Goal: Information Seeking & Learning: Learn about a topic

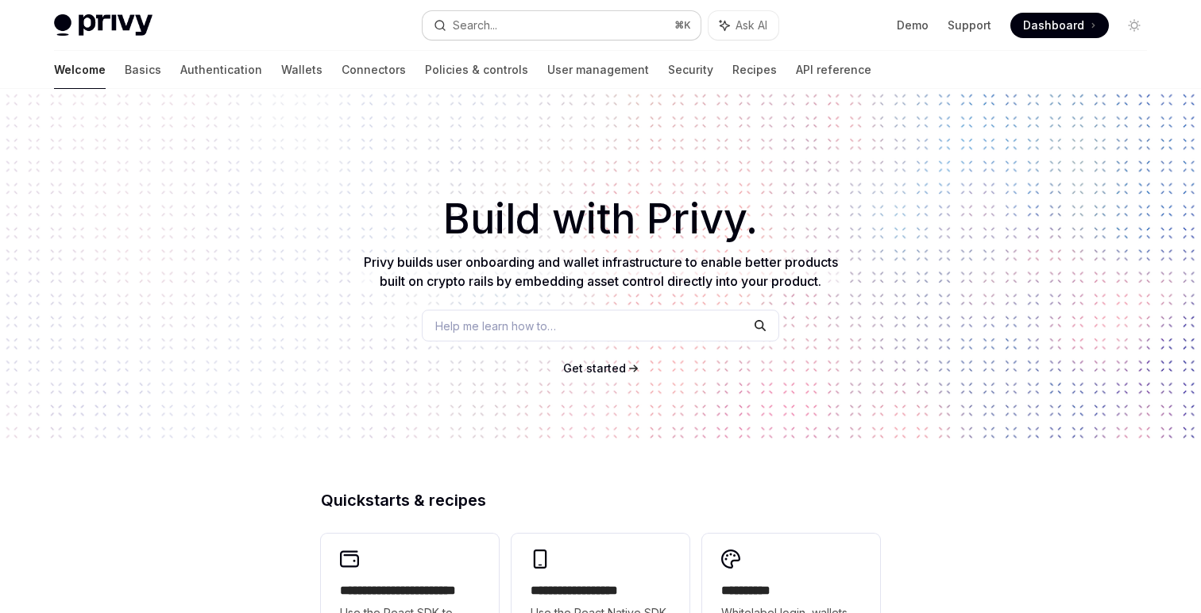
click at [551, 36] on button "Search... ⌘ K" at bounding box center [561, 25] width 278 height 29
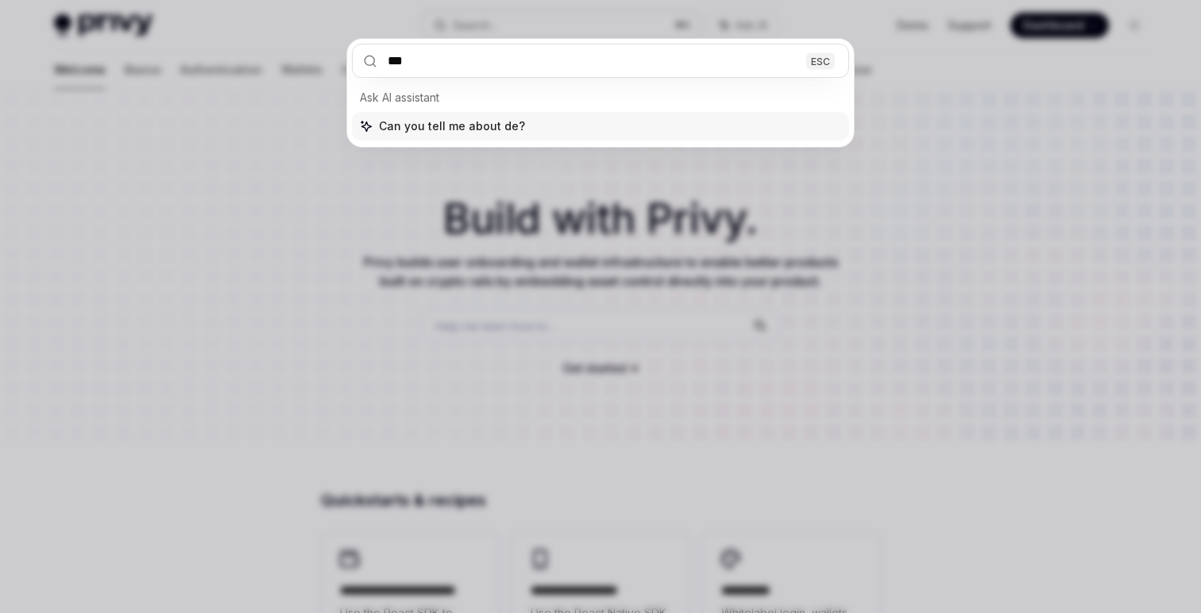
type input "****"
type textarea "*"
type input "*****"
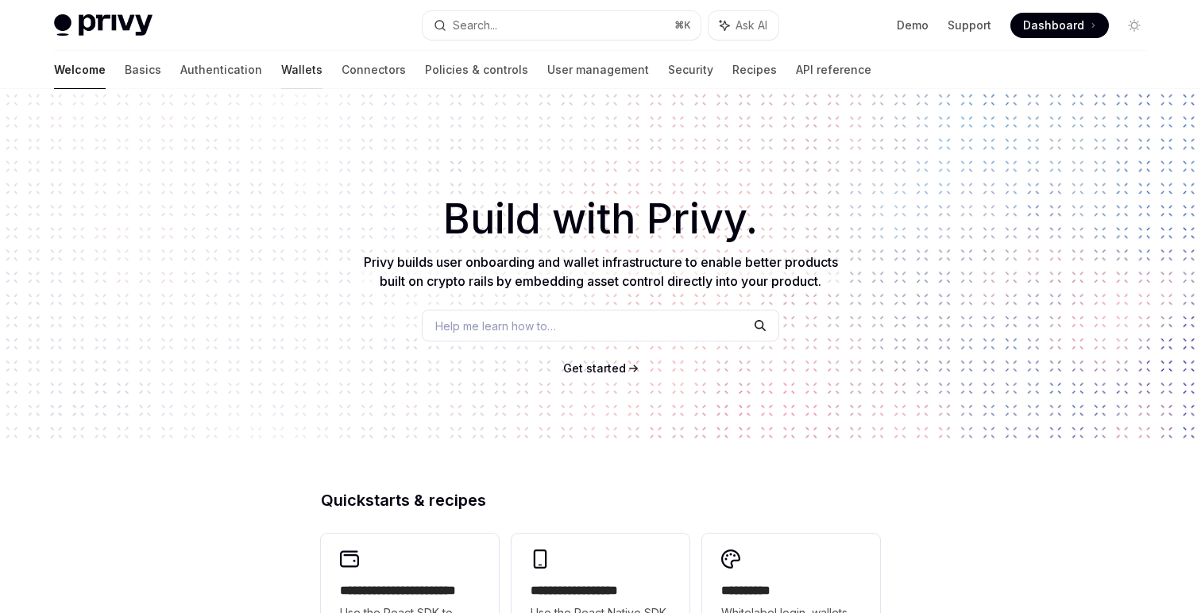
click at [281, 72] on link "Wallets" at bounding box center [301, 70] width 41 height 38
type textarea "*"
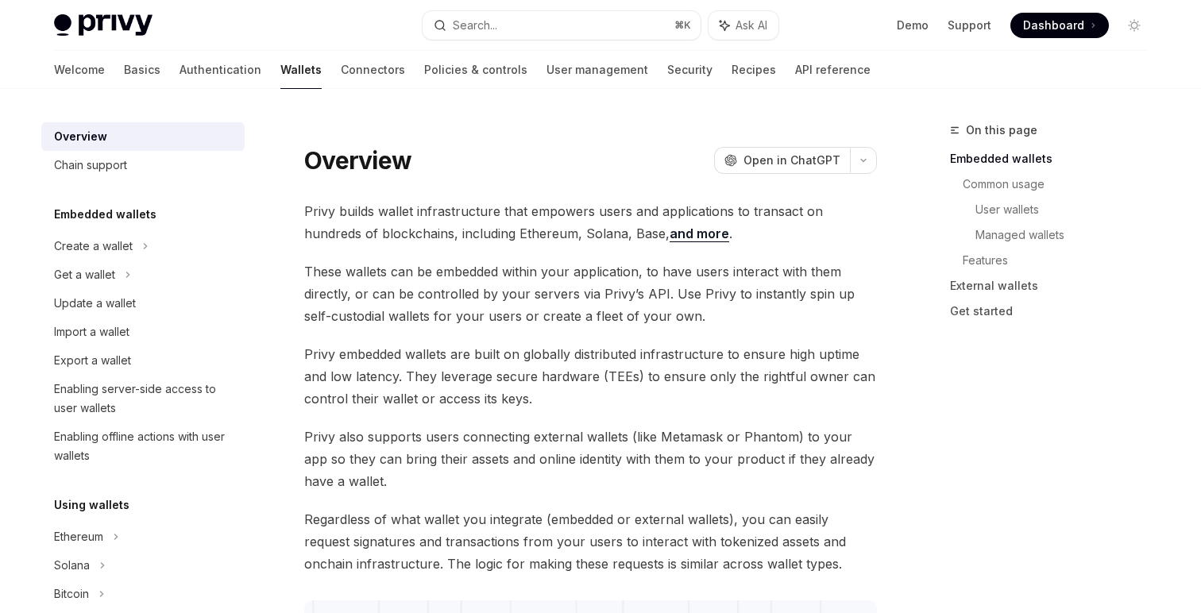
click at [542, 271] on span "These wallets can be embedded within your application, to have users interact w…" at bounding box center [590, 293] width 572 height 67
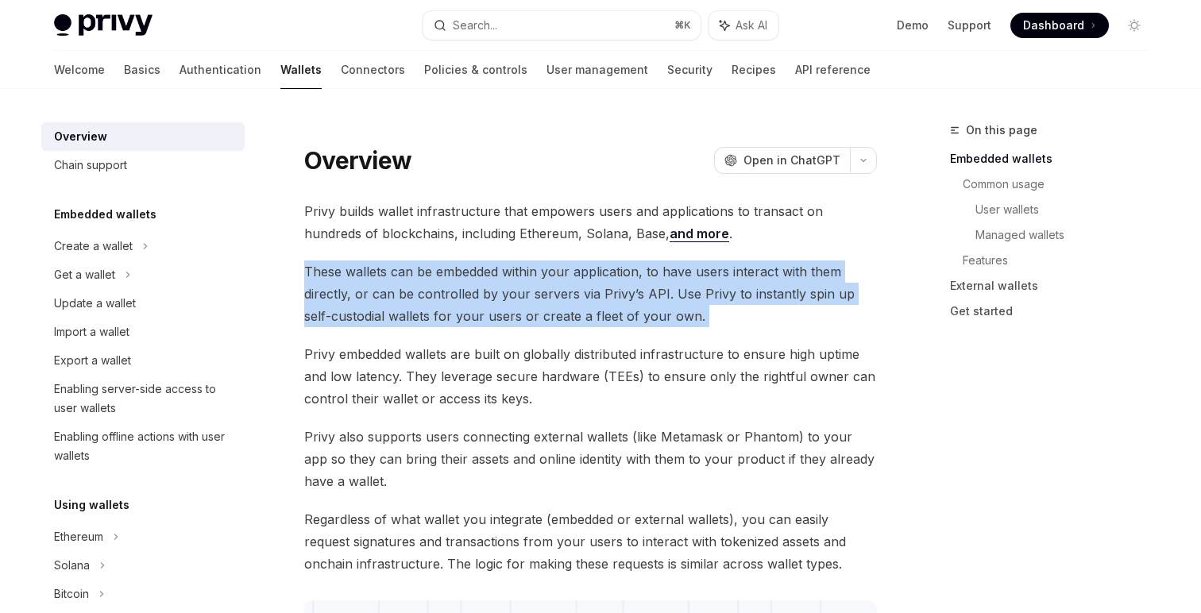
click at [542, 271] on span "These wallets can be embedded within your application, to have users interact w…" at bounding box center [590, 293] width 572 height 67
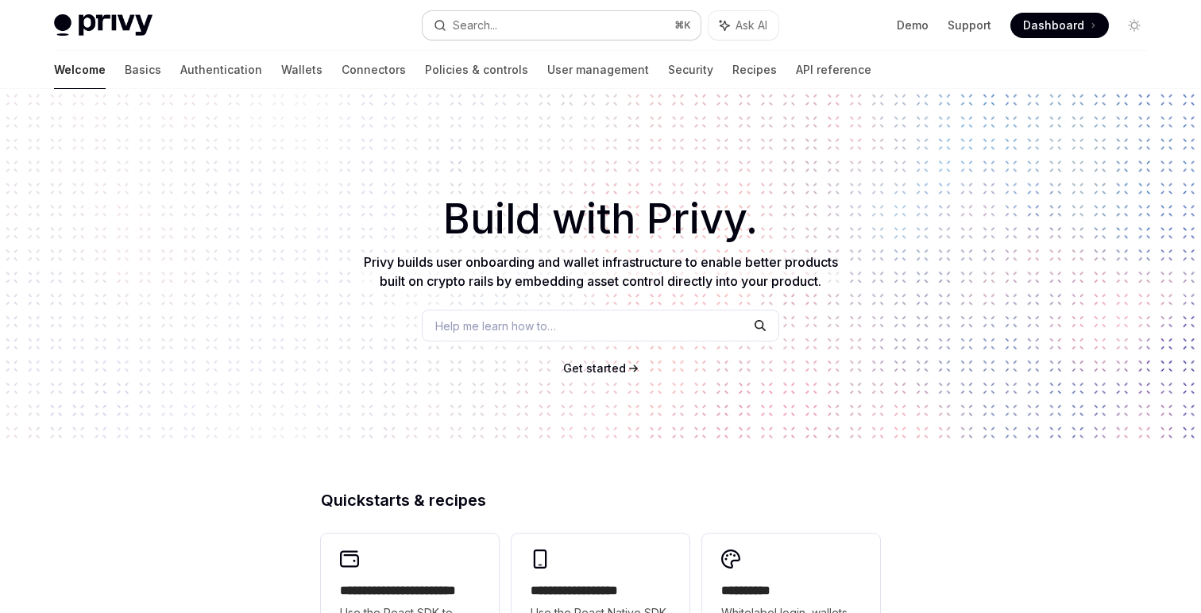
click at [478, 30] on div "Search..." at bounding box center [475, 25] width 44 height 19
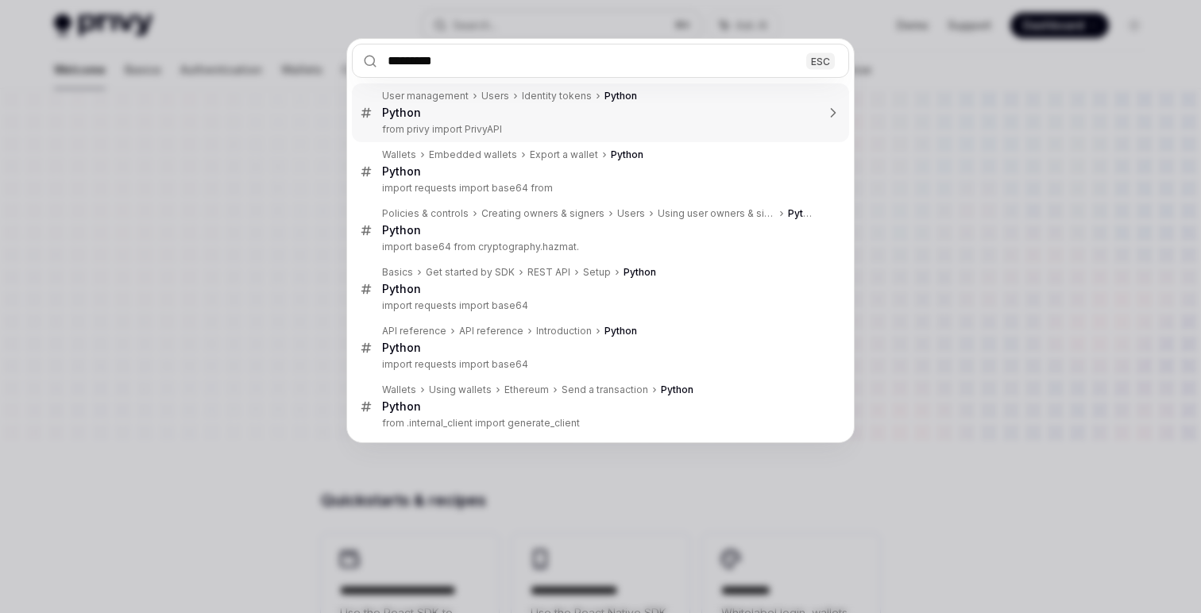
type input "**********"
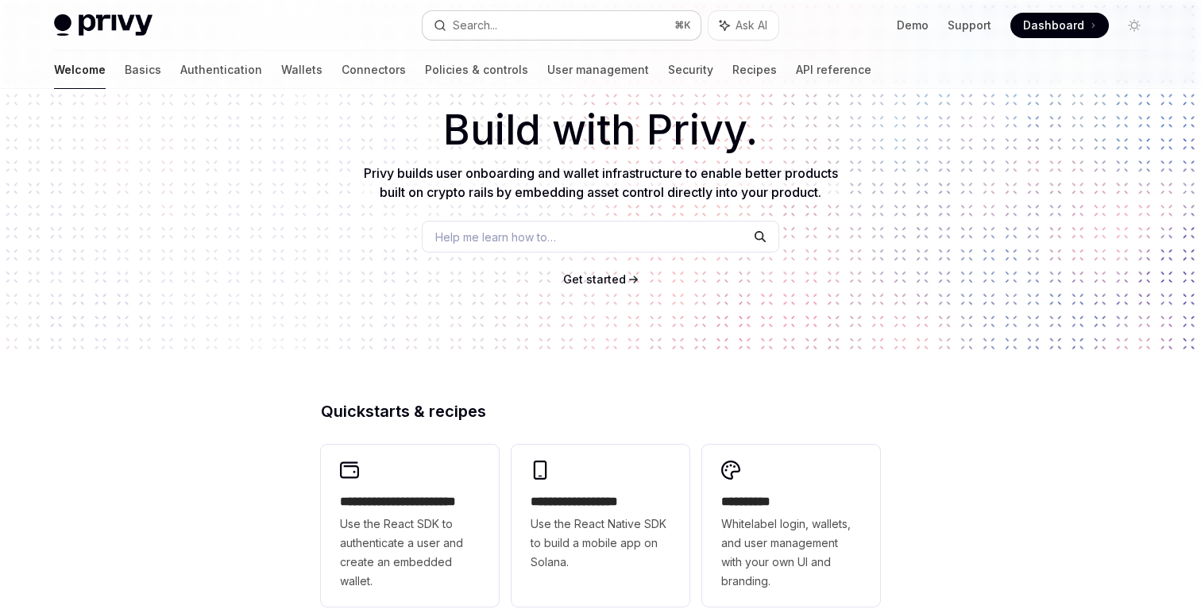
scroll to position [453, 0]
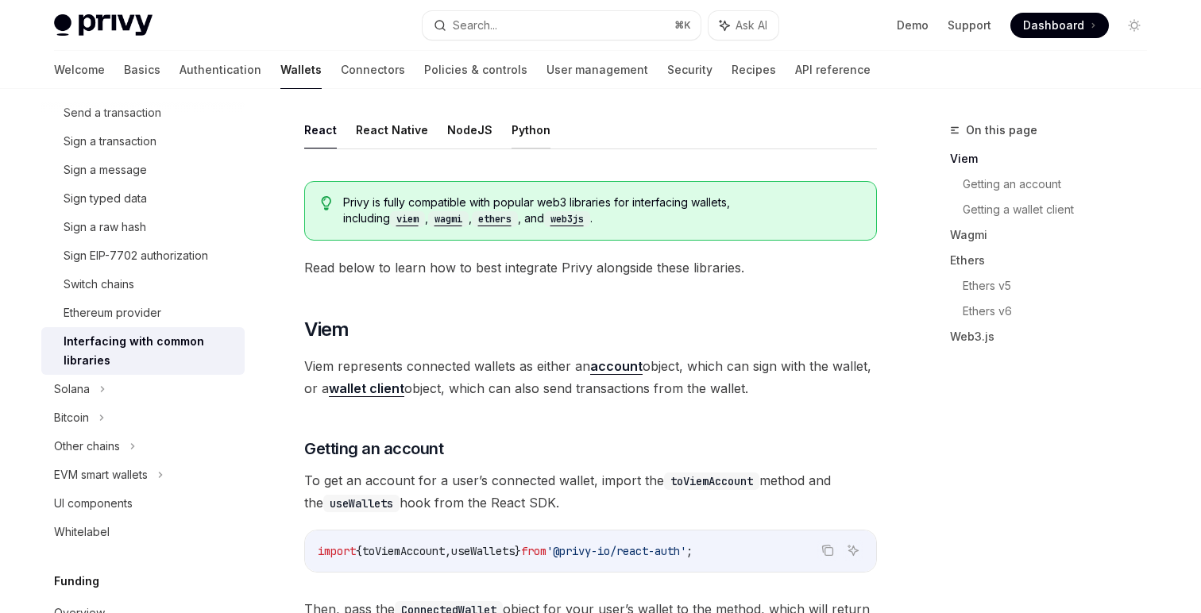
click at [518, 129] on button "Python" at bounding box center [530, 129] width 39 height 37
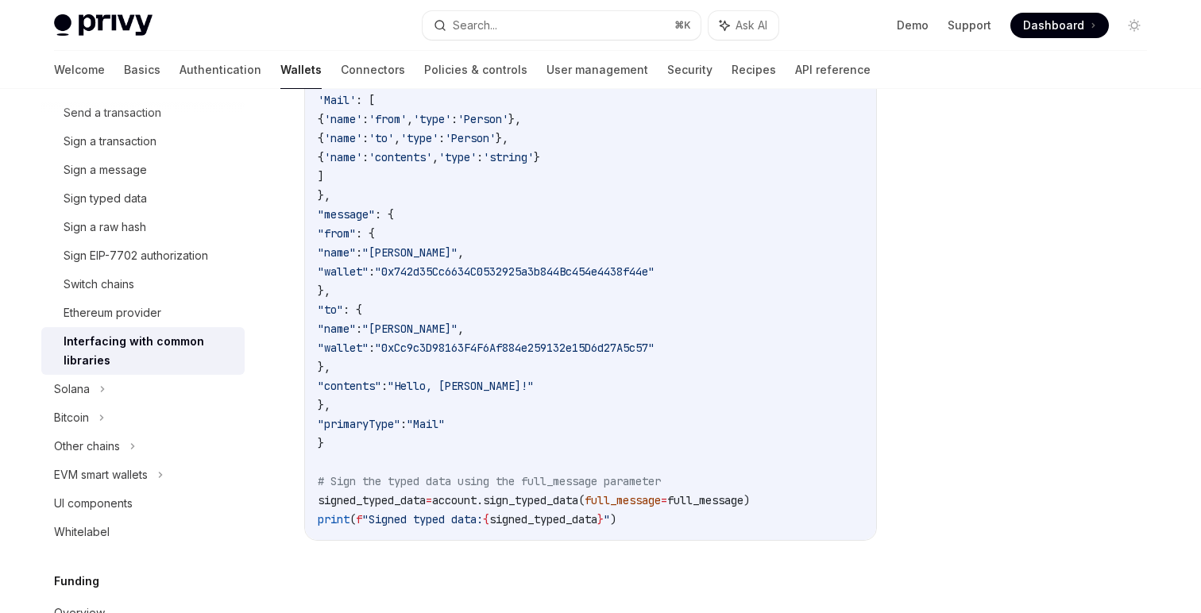
scroll to position [1898, 0]
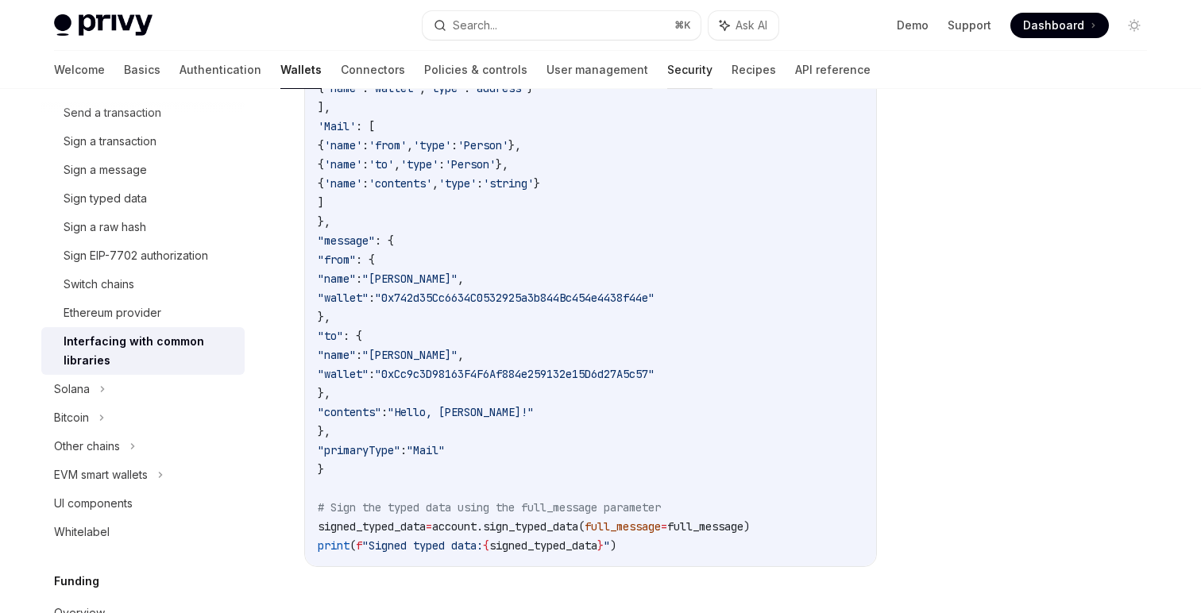
click at [667, 56] on link "Security" at bounding box center [689, 70] width 45 height 38
type textarea "*"
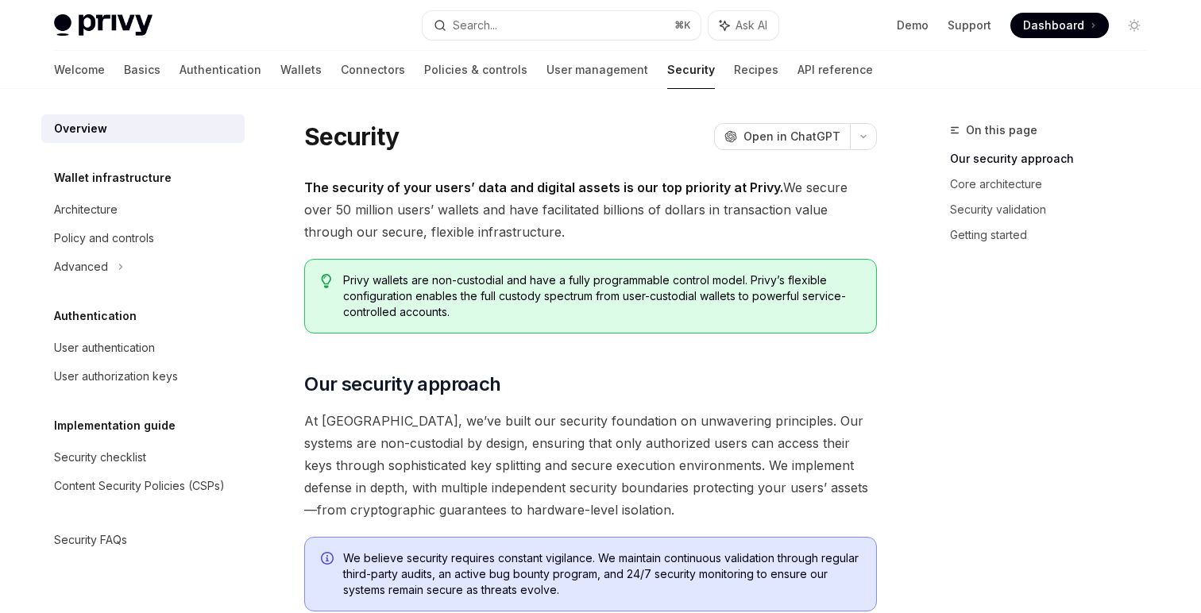
click at [571, 41] on div "Privy Docs home page Search... ⌘ K Ask AI Demo Support Dashboard Dashboard Sear…" at bounding box center [600, 25] width 1093 height 51
click at [554, 26] on button "Search... ⌘ K" at bounding box center [561, 25] width 278 height 29
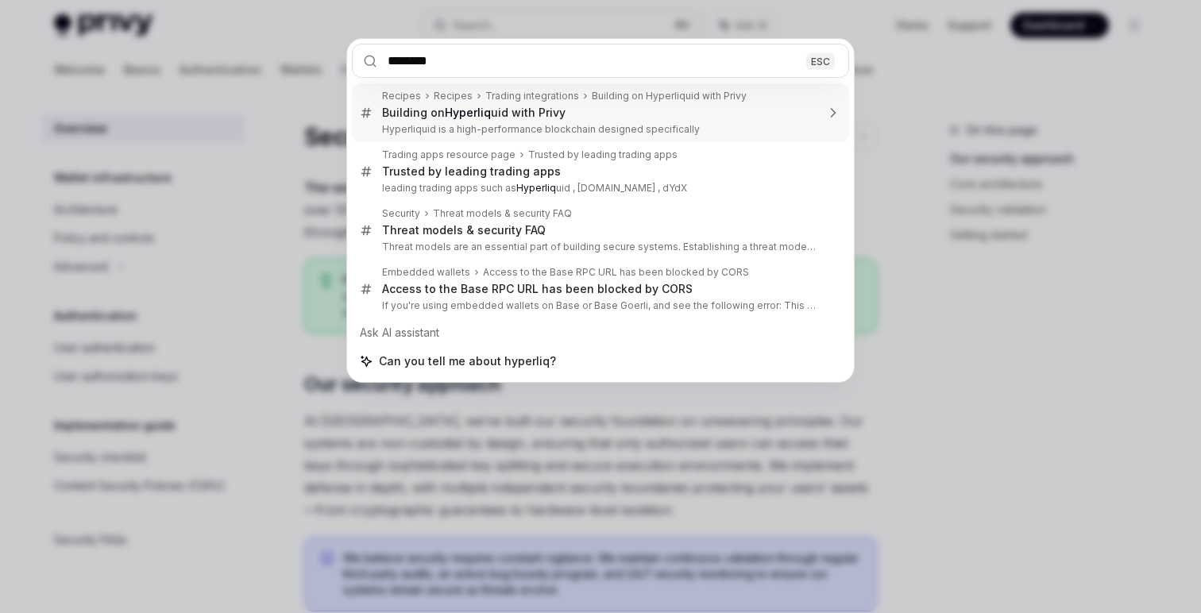
type input "*******"
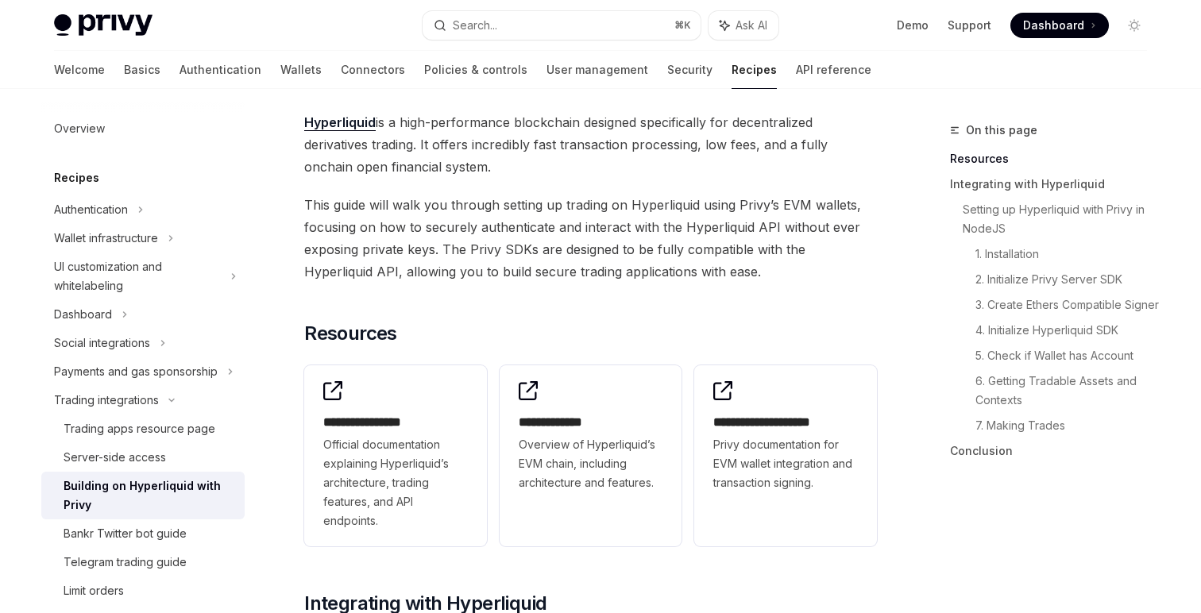
scroll to position [642, 0]
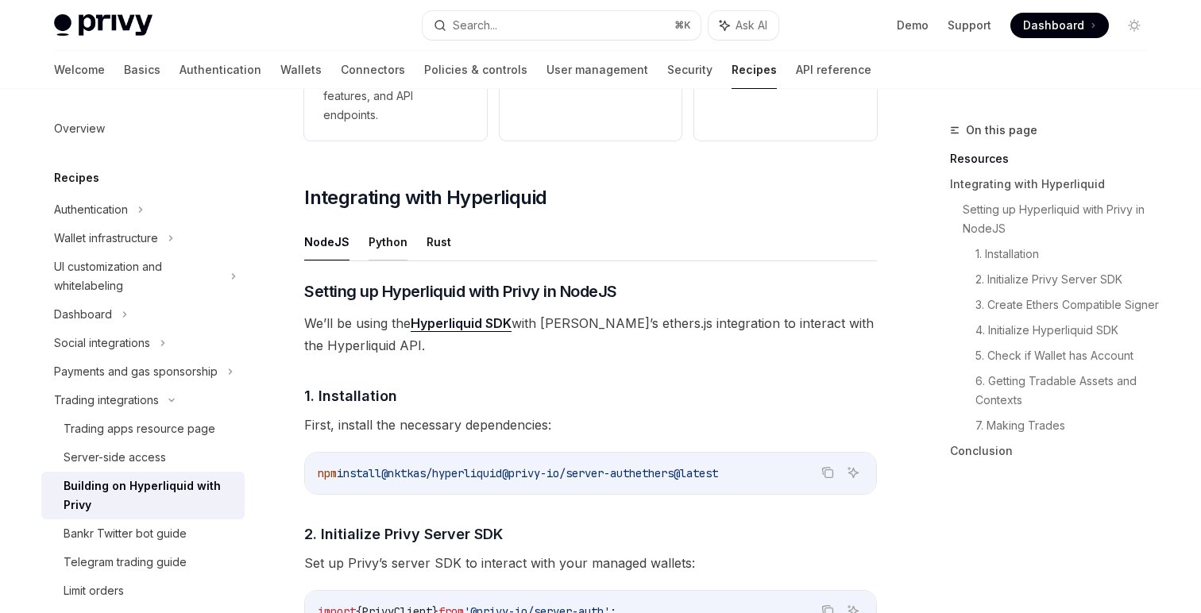
click at [396, 236] on button "Python" at bounding box center [387, 241] width 39 height 37
type textarea "*"
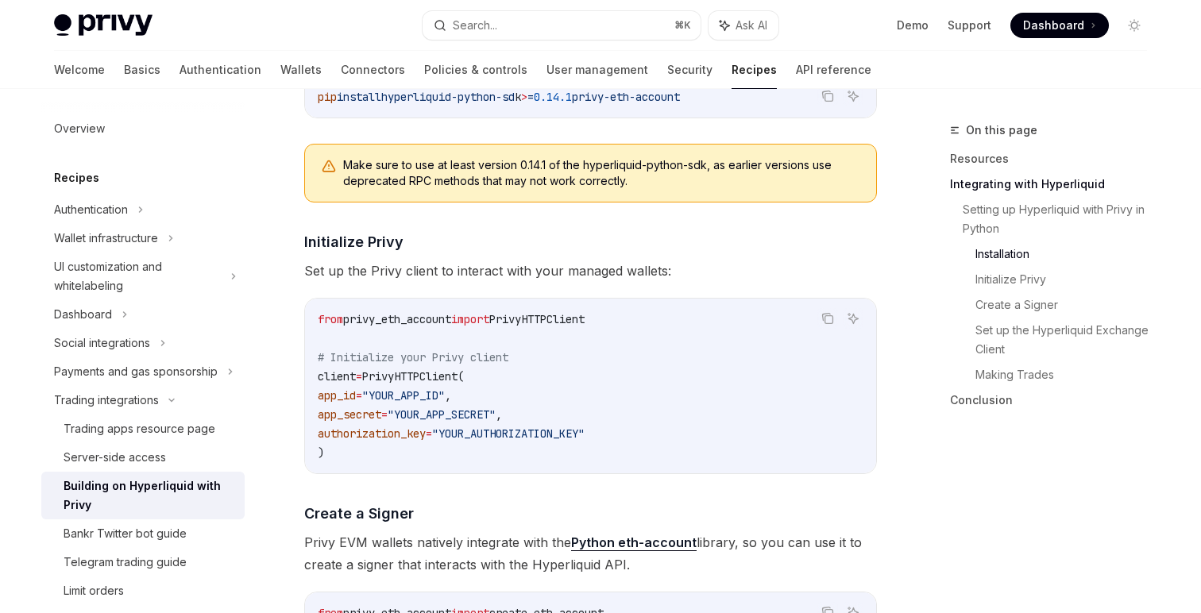
scroll to position [867, 0]
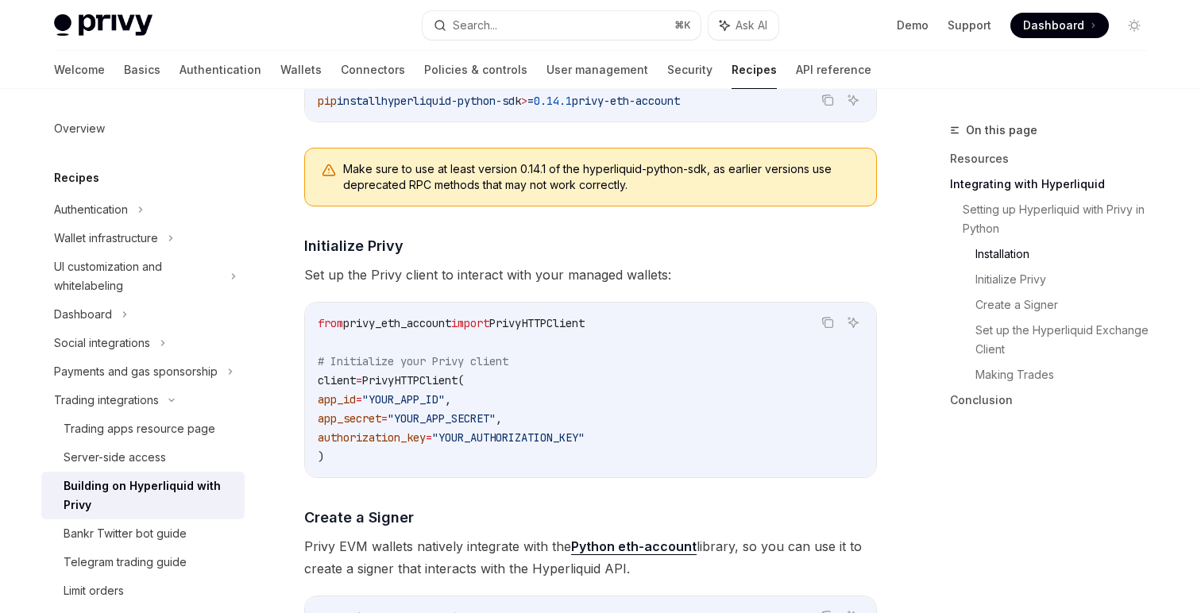
click at [696, 179] on span "Make sure to use at least version 0.14.1 of the hyperliquid-python-sdk, as earl…" at bounding box center [601, 177] width 517 height 32
